Goal: Task Accomplishment & Management: Manage account settings

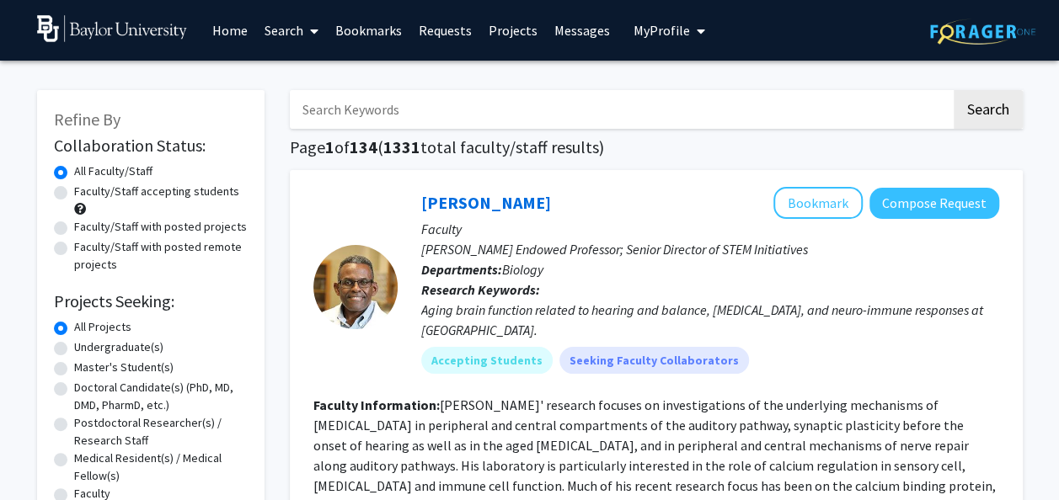
click at [674, 23] on span "My Profile" at bounding box center [662, 30] width 56 height 17
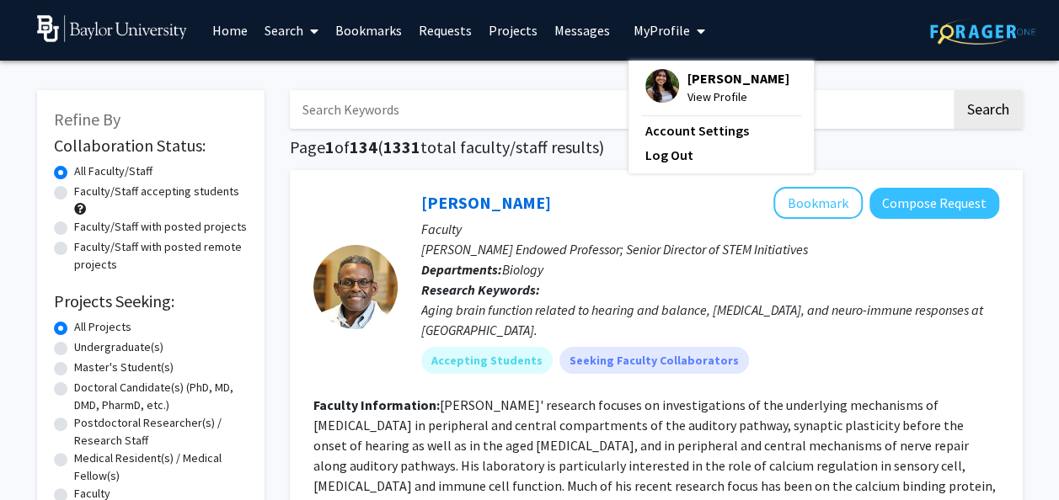
click at [691, 83] on span "[PERSON_NAME]" at bounding box center [738, 78] width 102 height 19
